Goal: Task Accomplishment & Management: Manage account settings

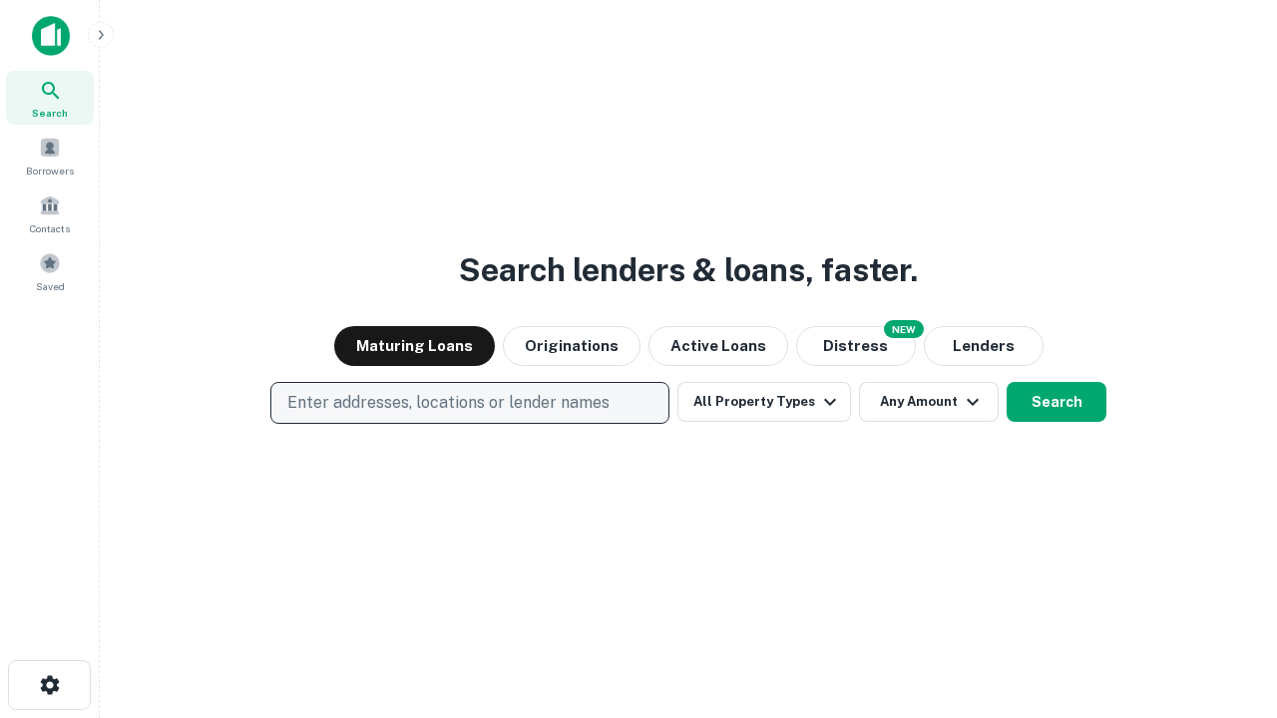
click at [469, 403] on p "Enter addresses, locations or lender names" at bounding box center [448, 403] width 322 height 24
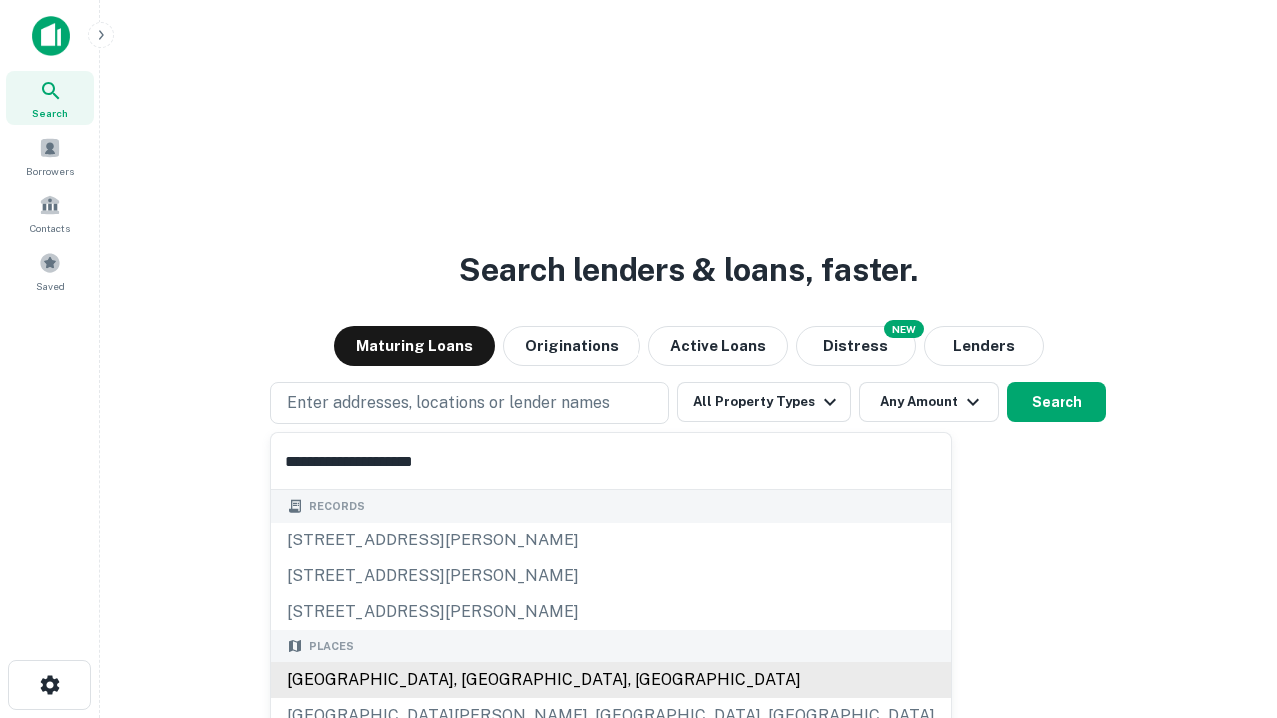
click at [477, 680] on div "[GEOGRAPHIC_DATA], [GEOGRAPHIC_DATA], [GEOGRAPHIC_DATA]" at bounding box center [610, 680] width 679 height 36
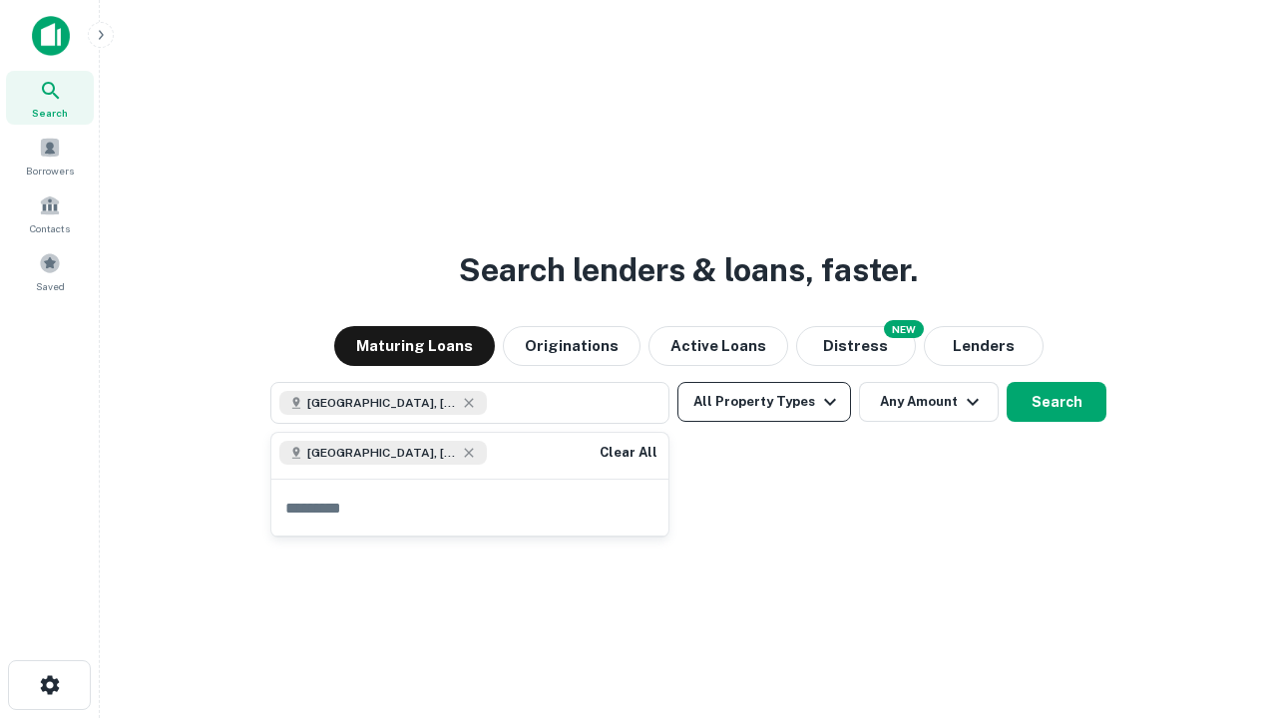
click at [764, 402] on button "All Property Types" at bounding box center [764, 402] width 174 height 40
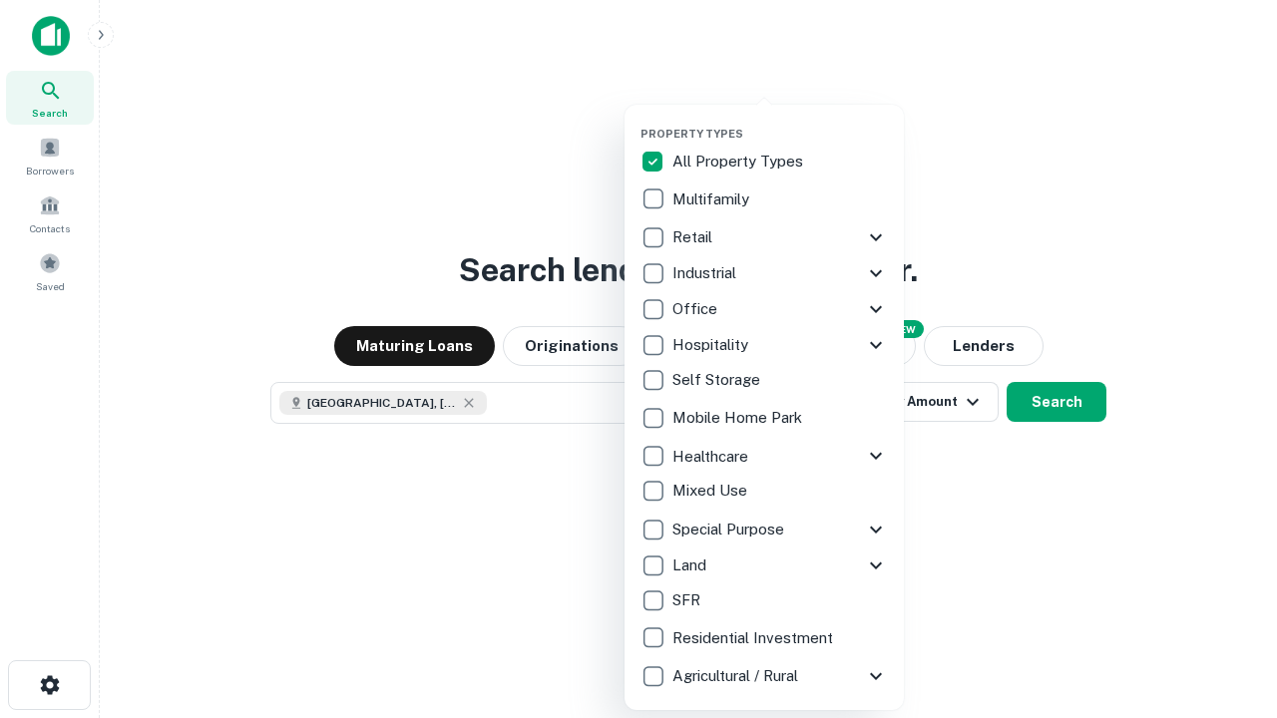
click at [780, 121] on button "button" at bounding box center [779, 121] width 279 height 1
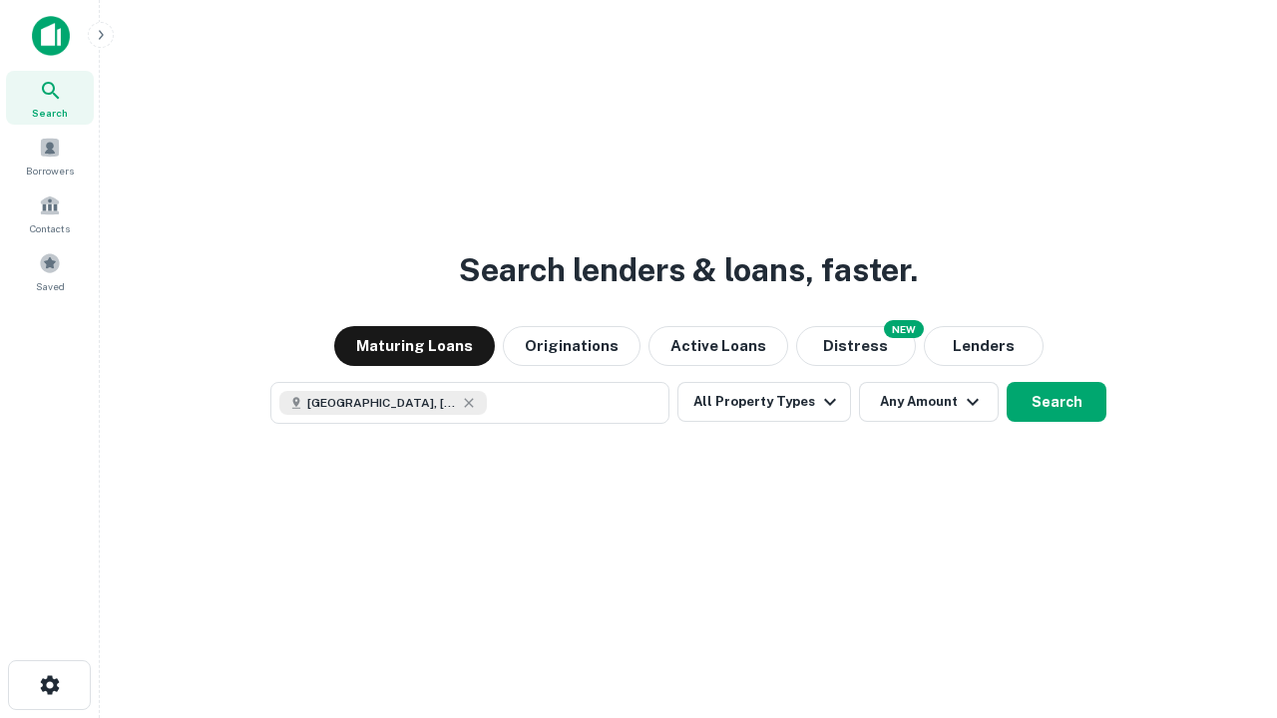
scroll to position [32, 0]
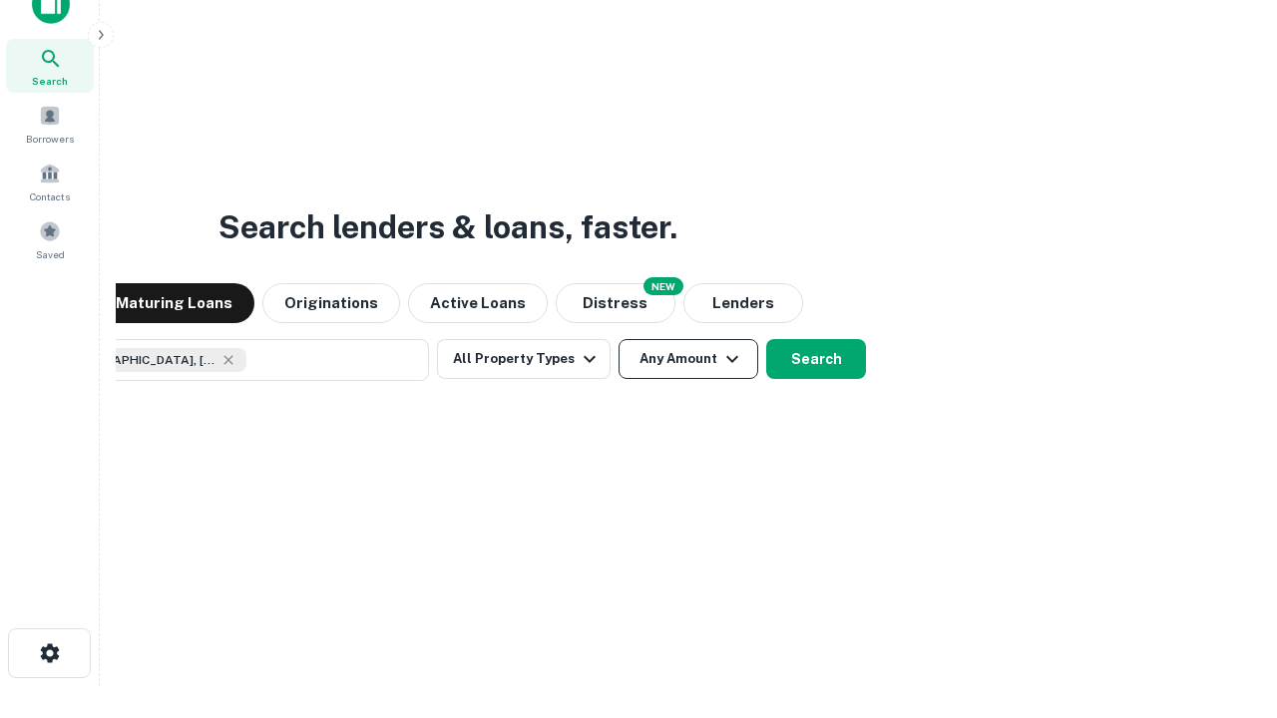
click at [618, 339] on button "Any Amount" at bounding box center [688, 359] width 140 height 40
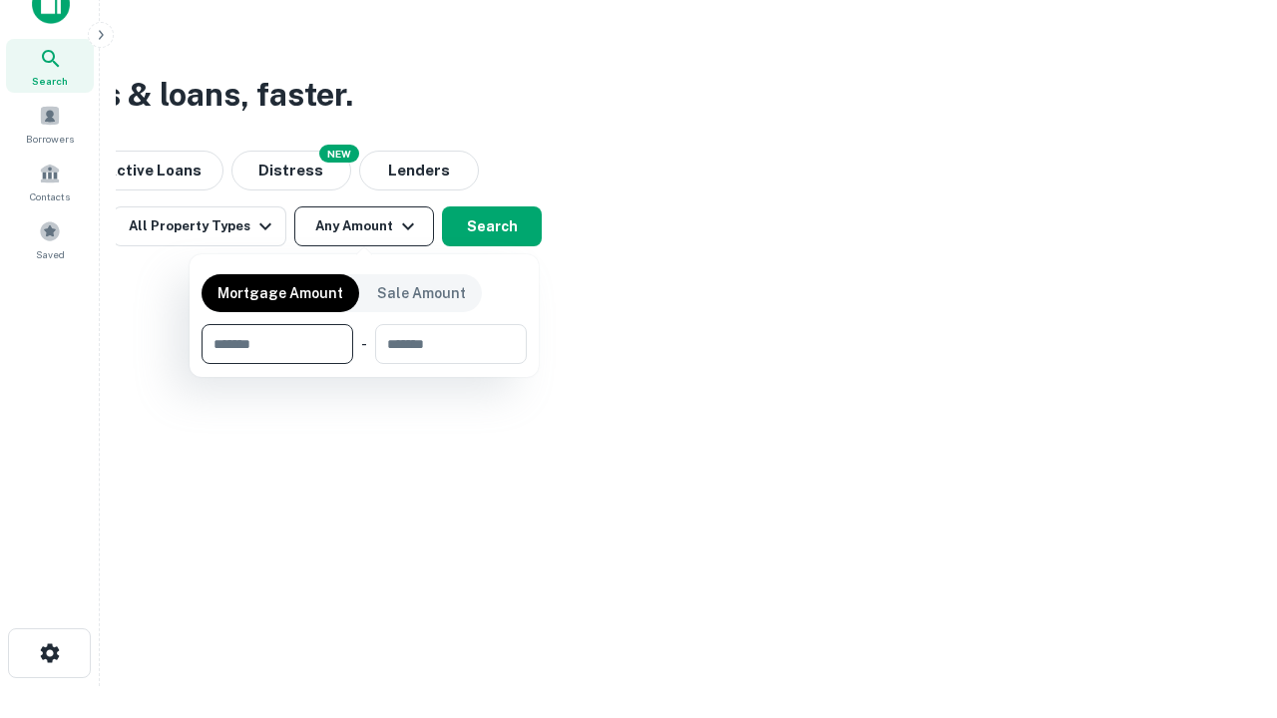
type input "*******"
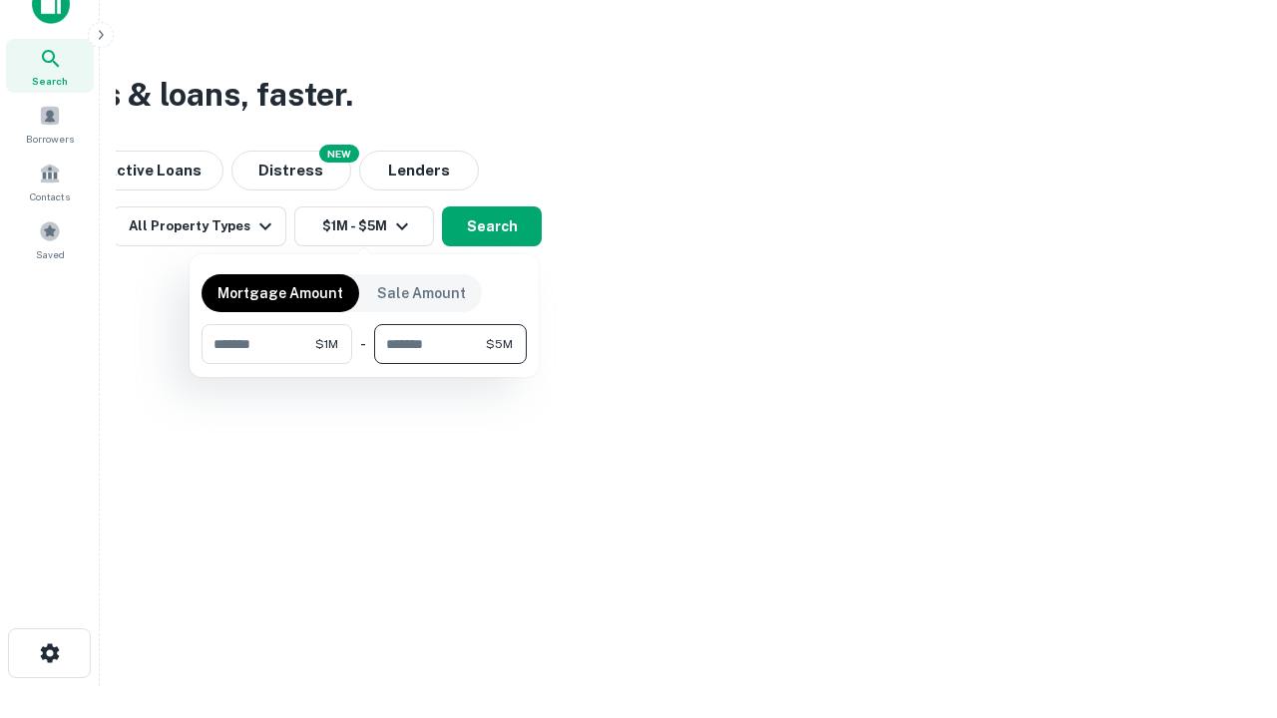
type input "*******"
click at [364, 364] on button "button" at bounding box center [363, 364] width 325 height 1
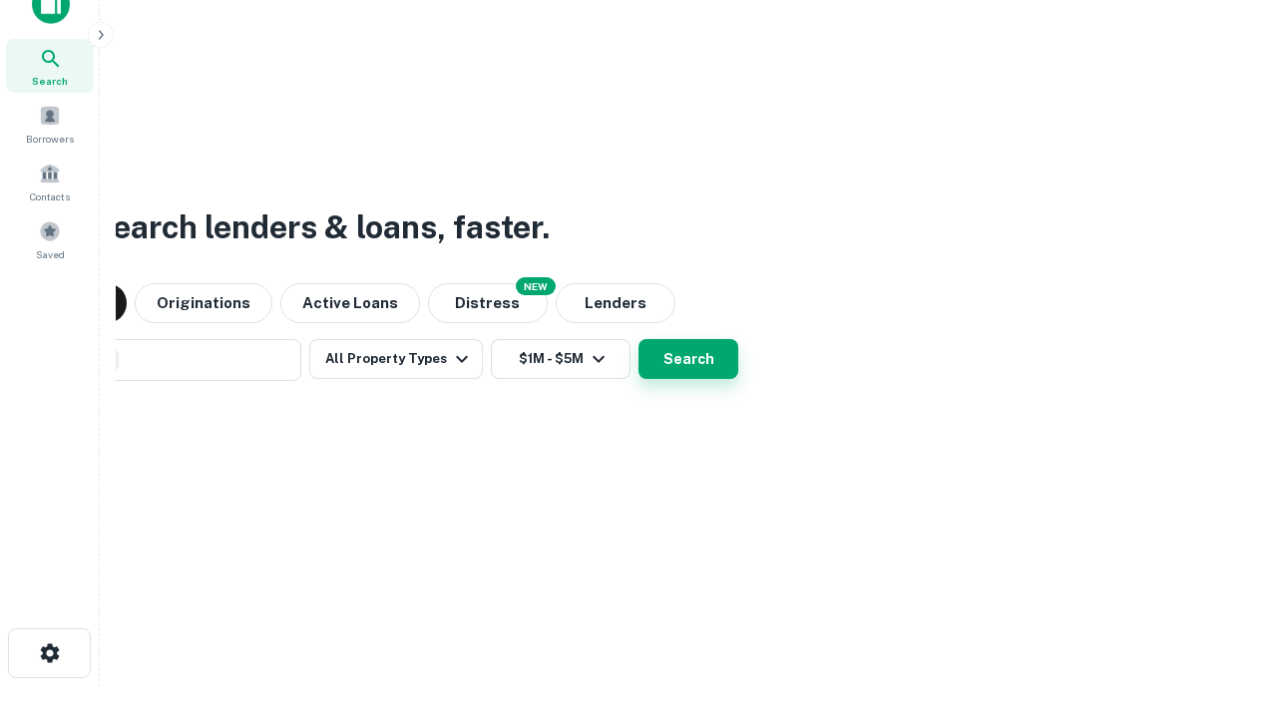
click at [638, 339] on button "Search" at bounding box center [688, 359] width 100 height 40
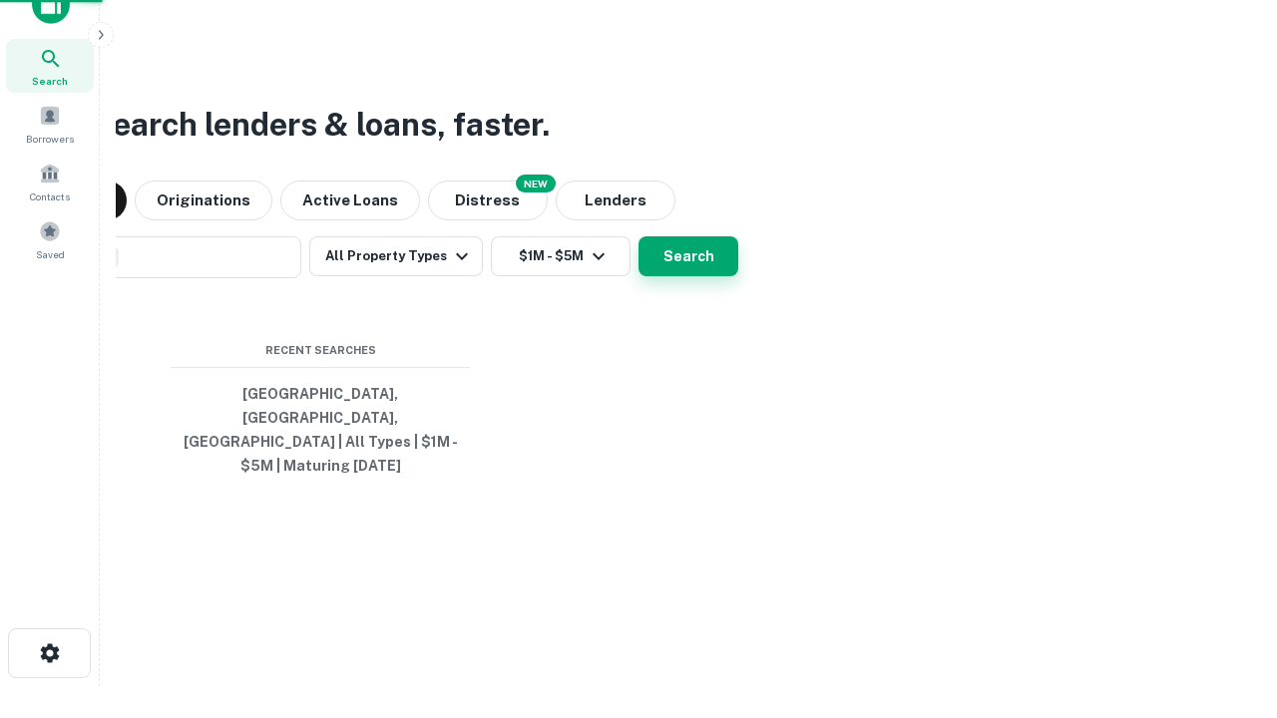
scroll to position [65, 565]
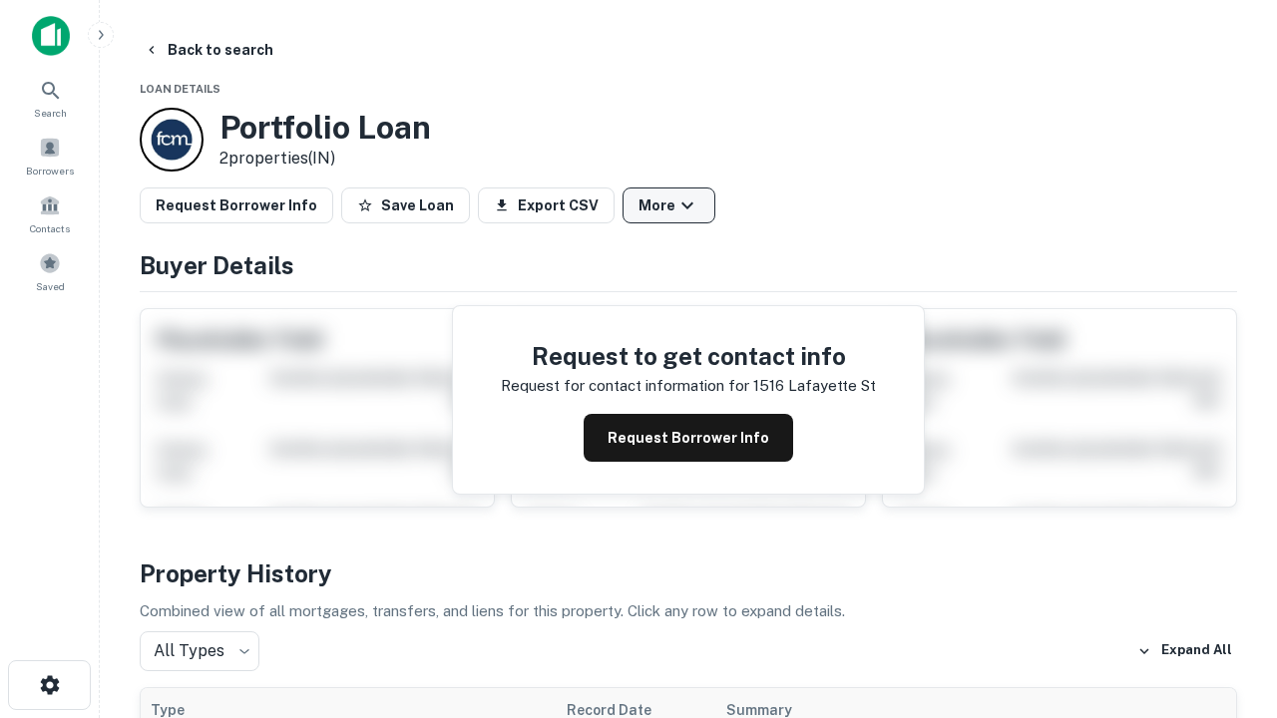
click at [668, 205] on button "More" at bounding box center [668, 206] width 93 height 36
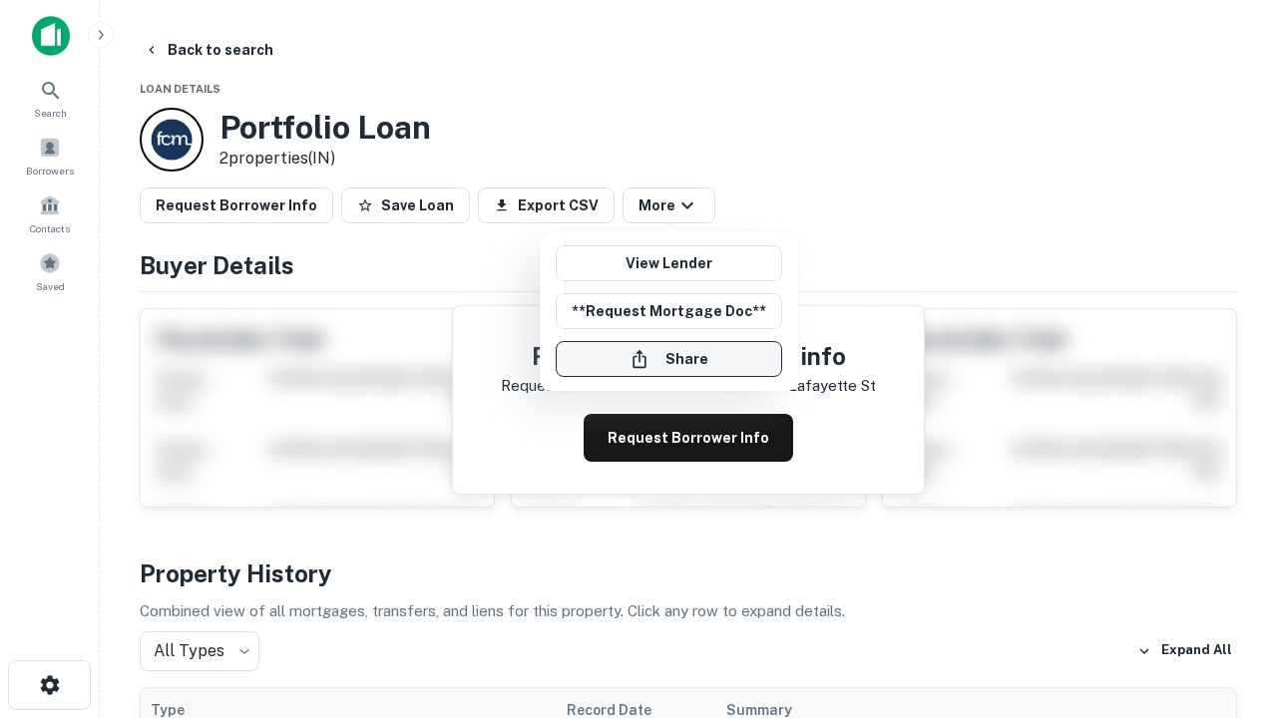
click at [668, 359] on button "Share" at bounding box center [669, 359] width 226 height 36
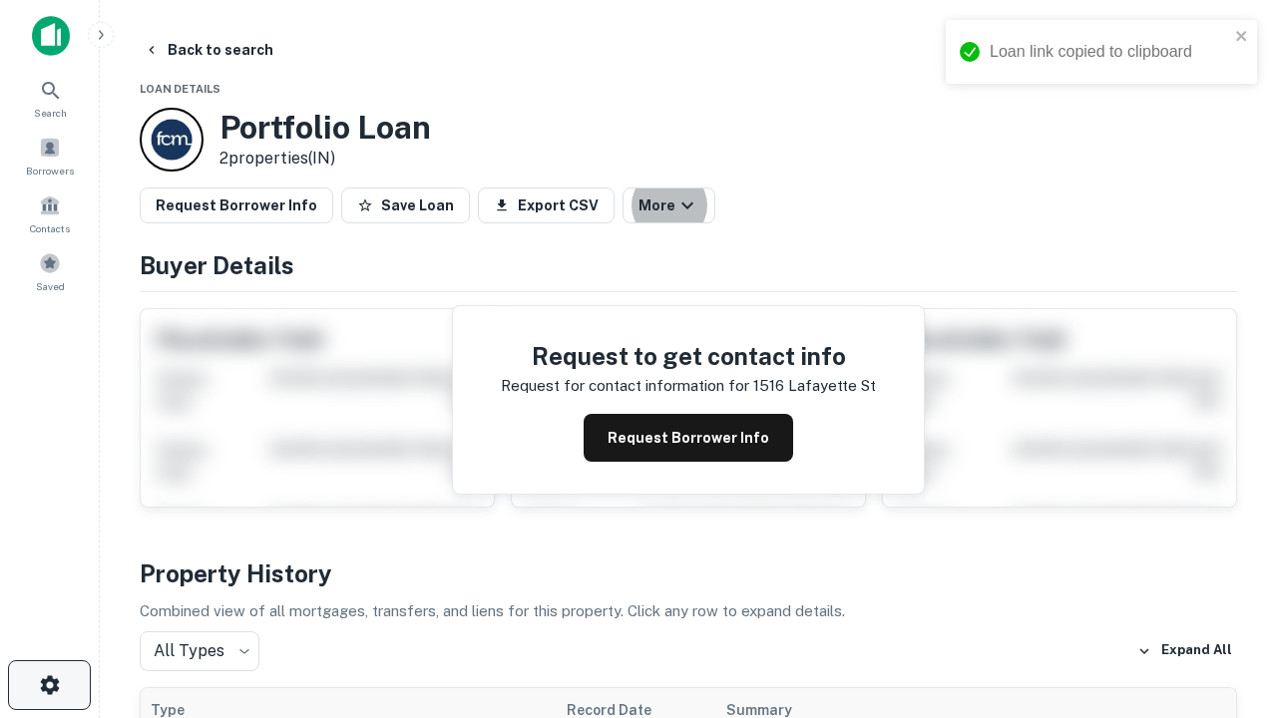
click at [49, 685] on icon "button" at bounding box center [50, 685] width 24 height 24
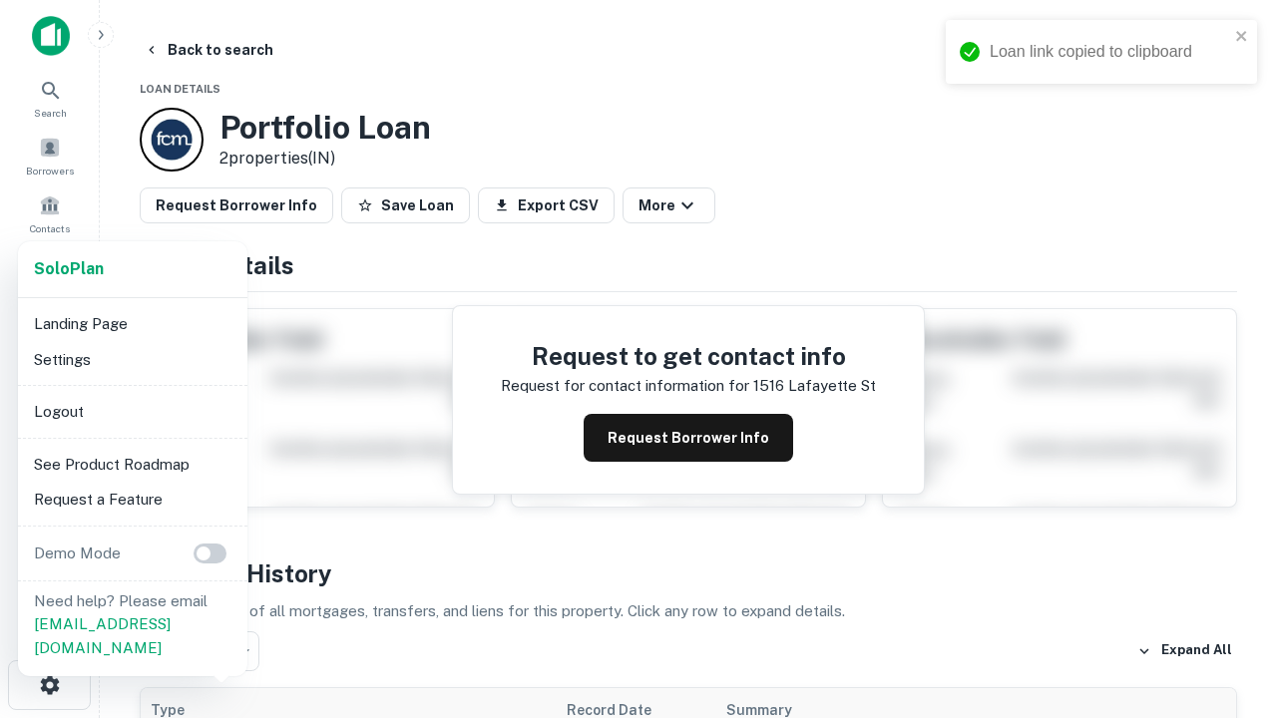
click at [132, 411] on li "Logout" at bounding box center [132, 412] width 213 height 36
